Goal: Navigation & Orientation: Understand site structure

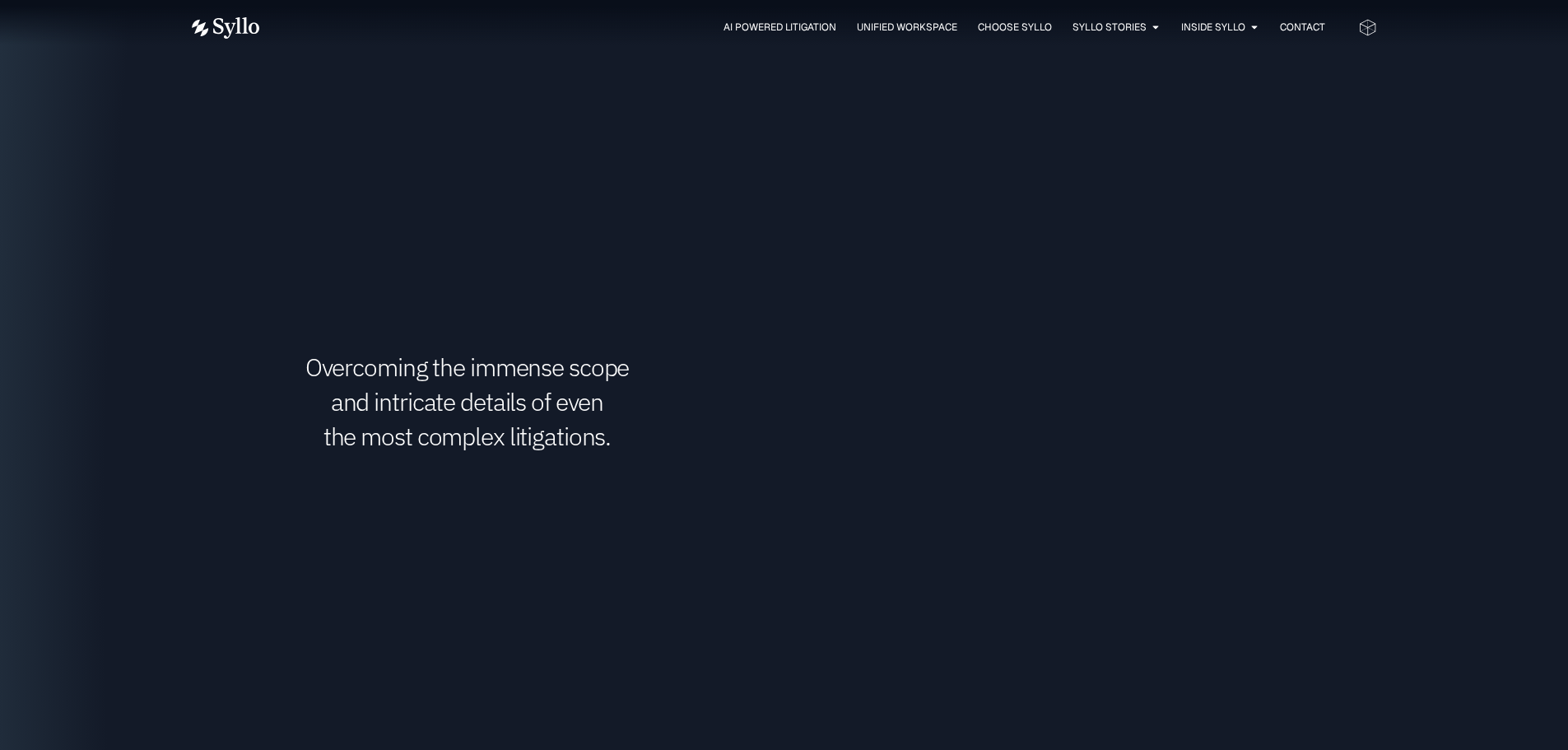
scroll to position [2481, 0]
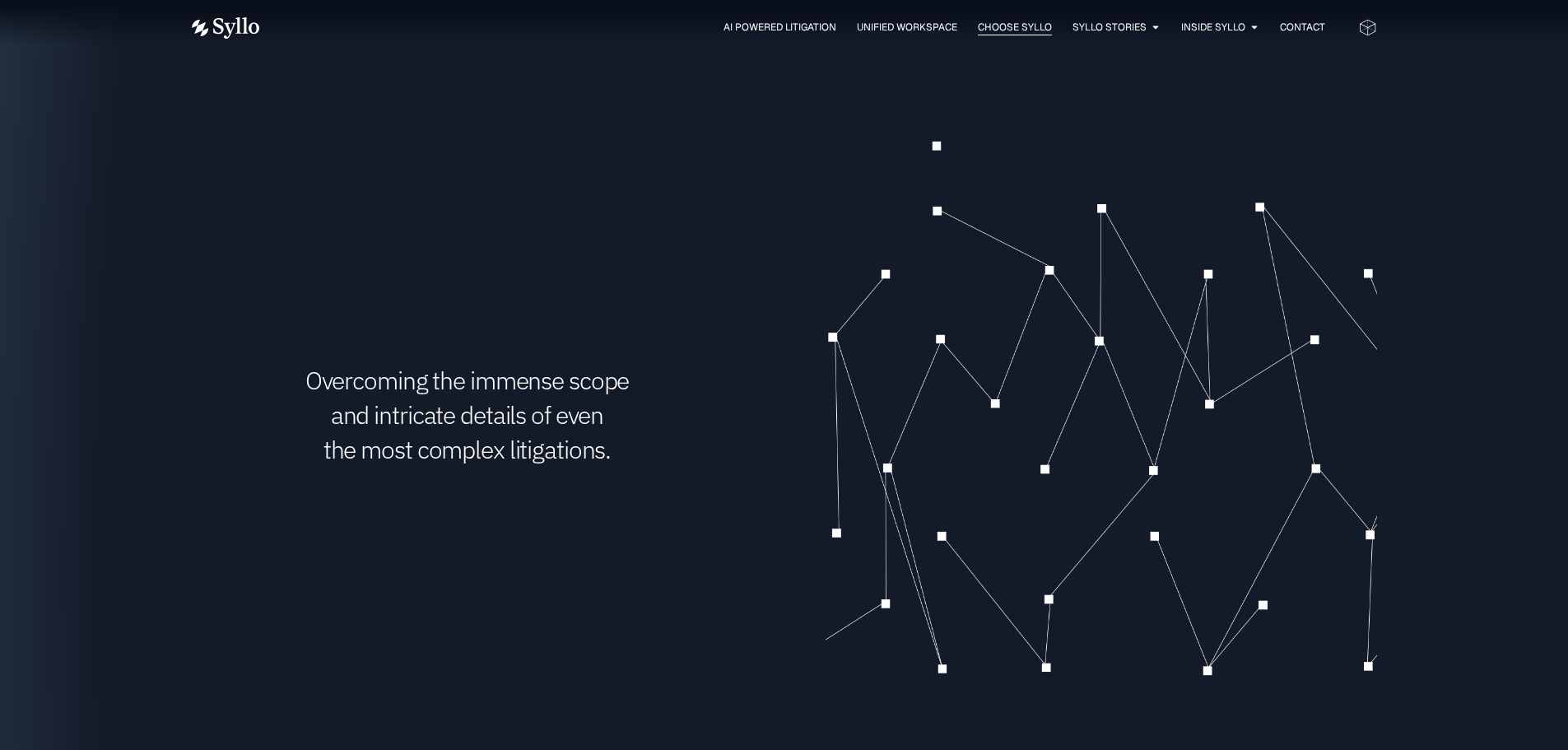
click at [1011, 28] on span "Choose Syllo" at bounding box center [1015, 28] width 74 height 15
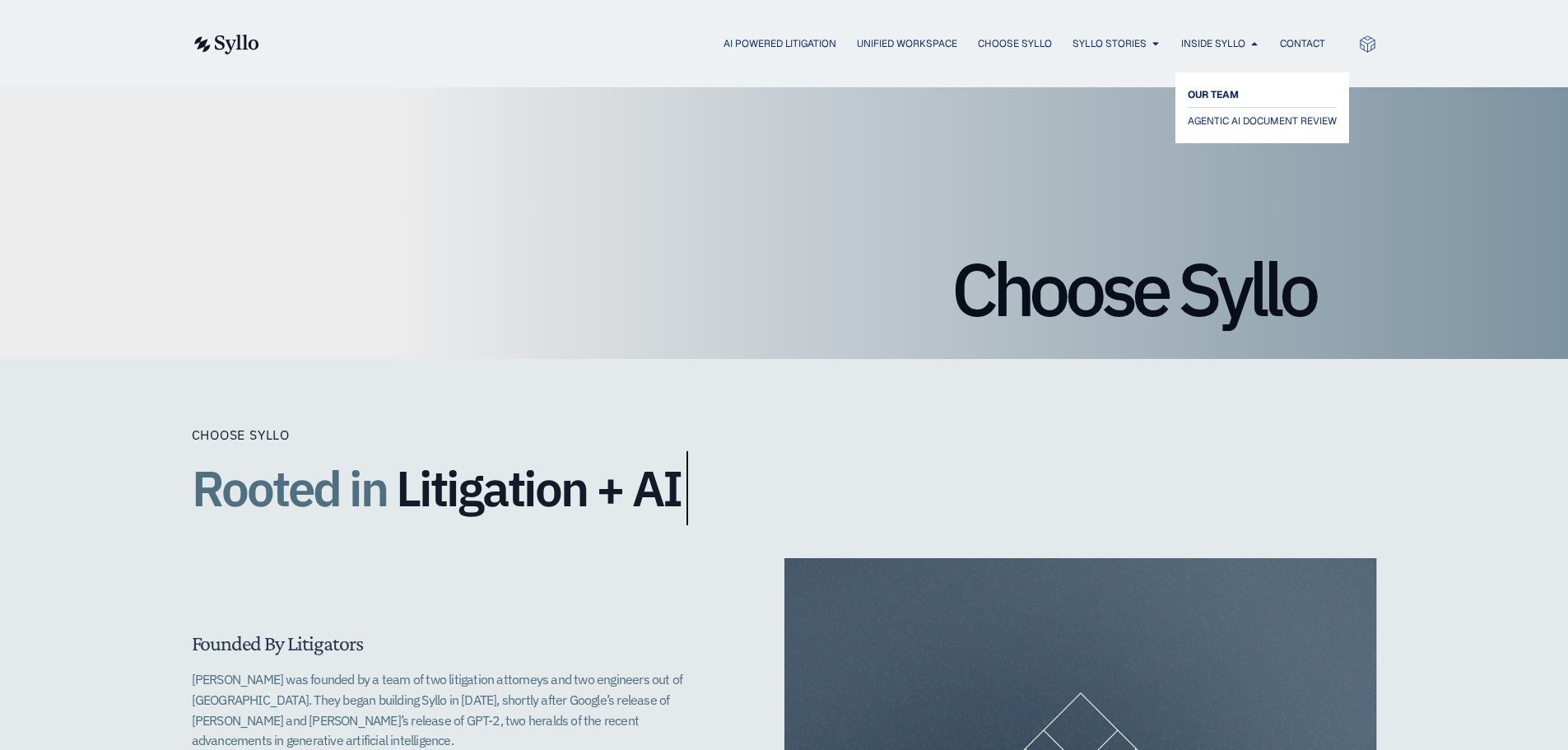
click at [1226, 93] on span "OUR TEAM" at bounding box center [1213, 95] width 51 height 20
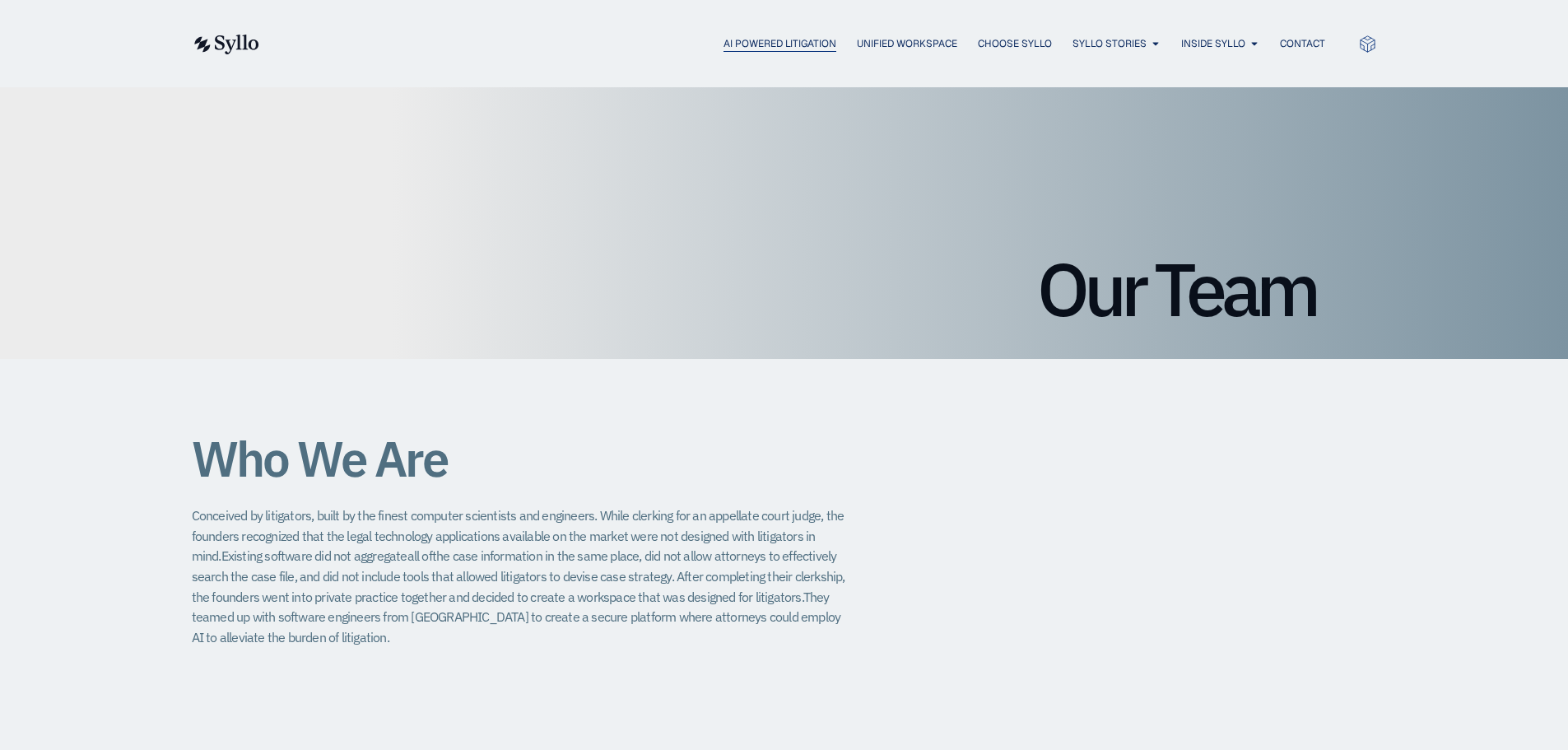
click at [786, 45] on span "AI Powered Litigation" at bounding box center [779, 44] width 113 height 15
